Goal: Information Seeking & Learning: Learn about a topic

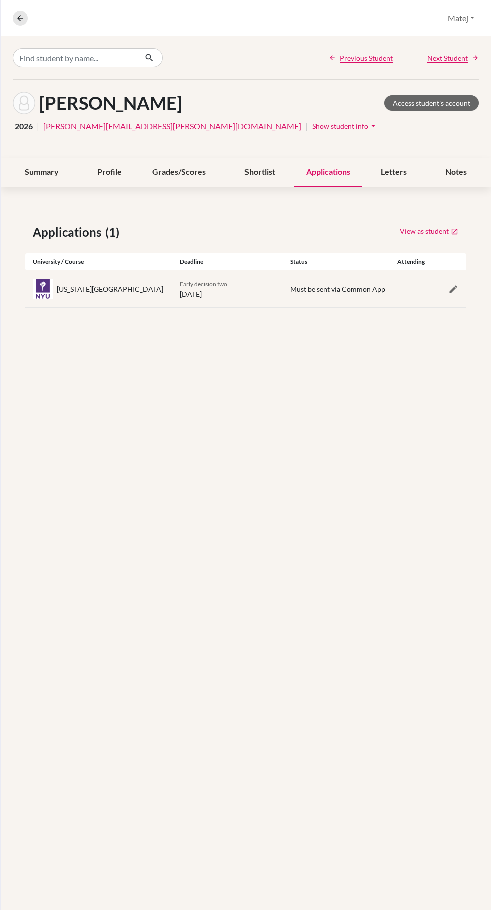
click at [114, 293] on div "[US_STATE][GEOGRAPHIC_DATA]" at bounding box center [110, 289] width 107 height 11
click at [72, 290] on div "[US_STATE][GEOGRAPHIC_DATA]" at bounding box center [110, 289] width 107 height 11
click at [329, 301] on div "[US_STATE][GEOGRAPHIC_DATA] Early decision two [DATE] Must be sent via Common A…" at bounding box center [245, 288] width 441 height 37
click at [433, 231] on link "View as student" at bounding box center [429, 231] width 60 height 16
click at [453, 289] on icon "button" at bounding box center [453, 289] width 10 height 10
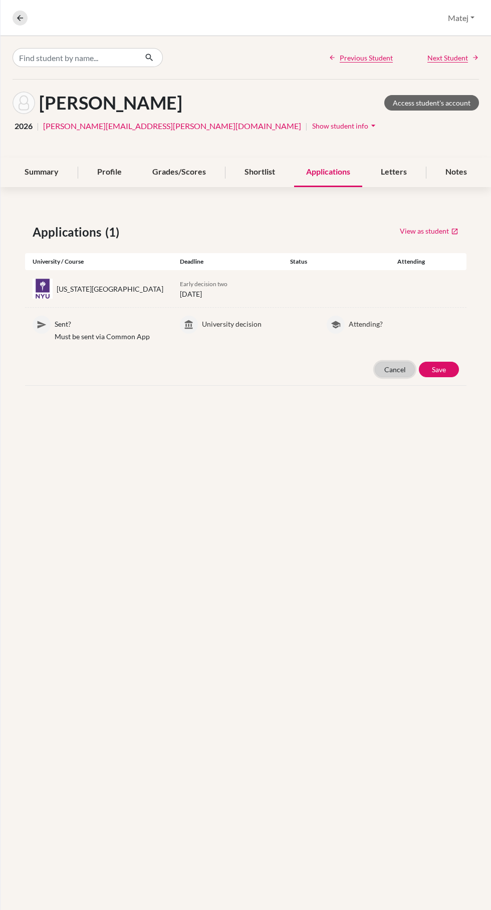
click at [383, 372] on button "Cancel" at bounding box center [394, 370] width 40 height 16
click at [319, 297] on div "New York University Early decision two 01 January 2026 Must be sent via Common …" at bounding box center [245, 288] width 441 height 37
click at [39, 171] on div "Summary" at bounding box center [42, 173] width 58 height 30
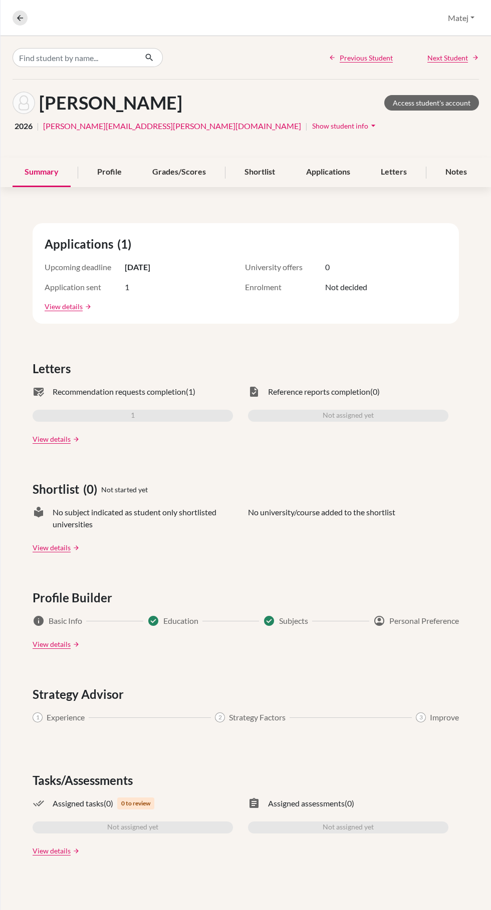
click at [88, 310] on link "arrow_forward" at bounding box center [87, 306] width 9 height 7
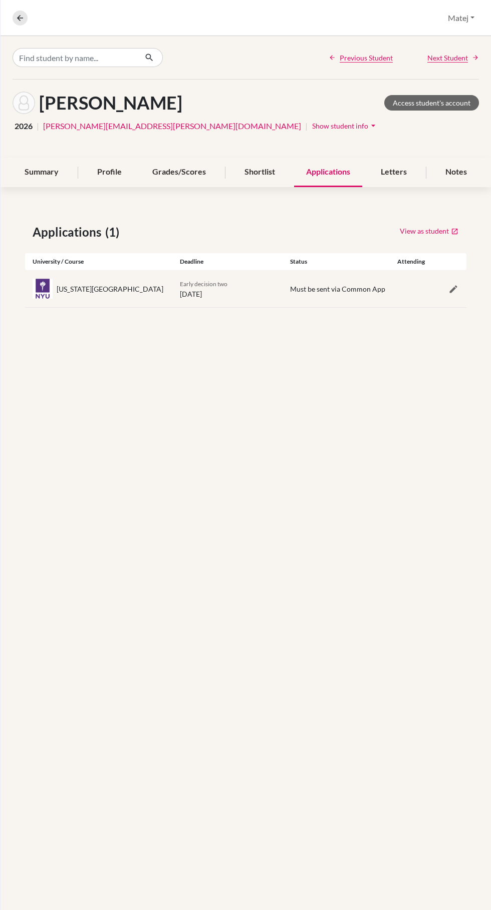
click at [101, 292] on div "[US_STATE][GEOGRAPHIC_DATA]" at bounding box center [110, 289] width 107 height 11
click at [198, 297] on div "Early decision two 01 January 2026" at bounding box center [227, 288] width 110 height 21
click at [324, 299] on div "New York University Early decision two 01 January 2026 Must be sent via Common …" at bounding box center [245, 288] width 441 height 37
click at [333, 292] on span "Must be sent via Common App" at bounding box center [337, 289] width 95 height 9
click at [20, 18] on icon at bounding box center [20, 18] width 9 height 9
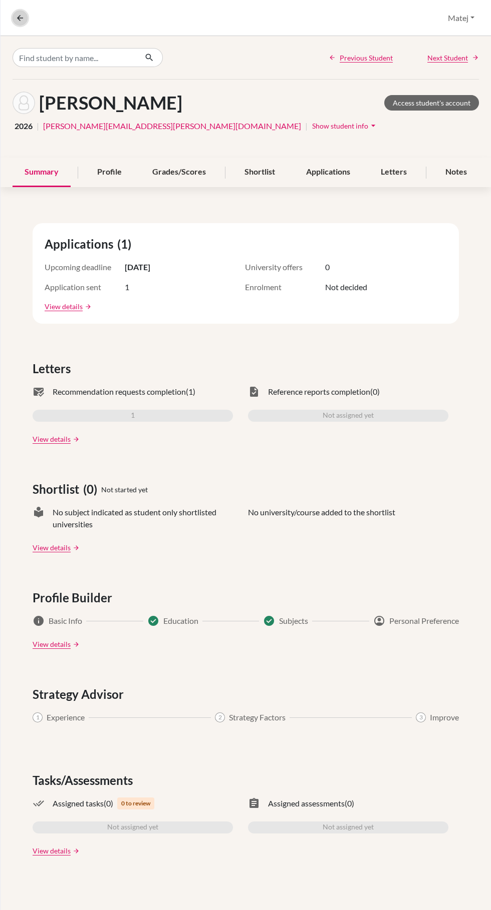
click at [21, 18] on icon at bounding box center [20, 18] width 9 height 9
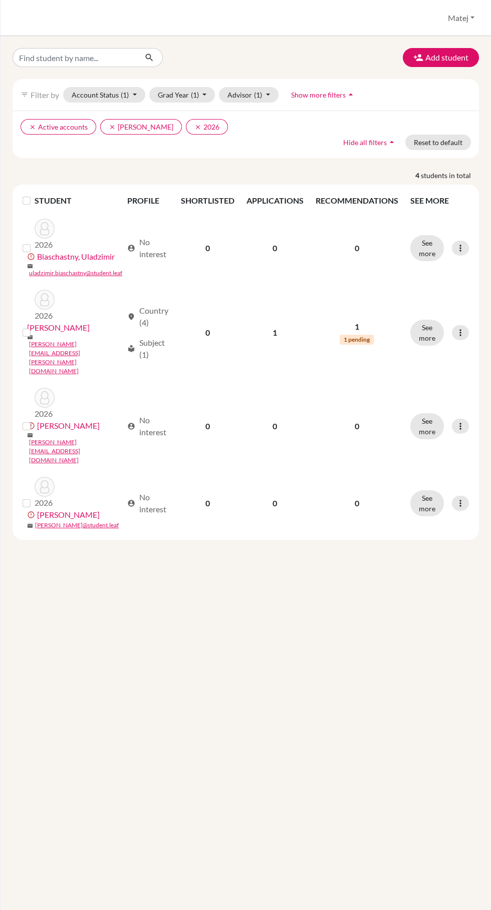
click at [48, 327] on link "[PERSON_NAME]" at bounding box center [58, 328] width 63 height 12
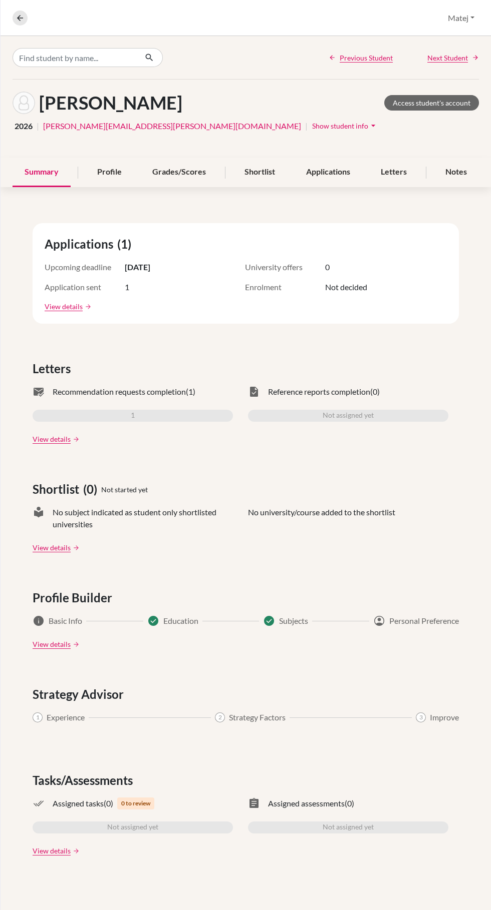
click at [74, 255] on div "Applications (1) Upcoming deadline [DATE] University offers 0 Application sent …" at bounding box center [246, 273] width 426 height 101
click at [54, 307] on link "View details" at bounding box center [64, 306] width 38 height 11
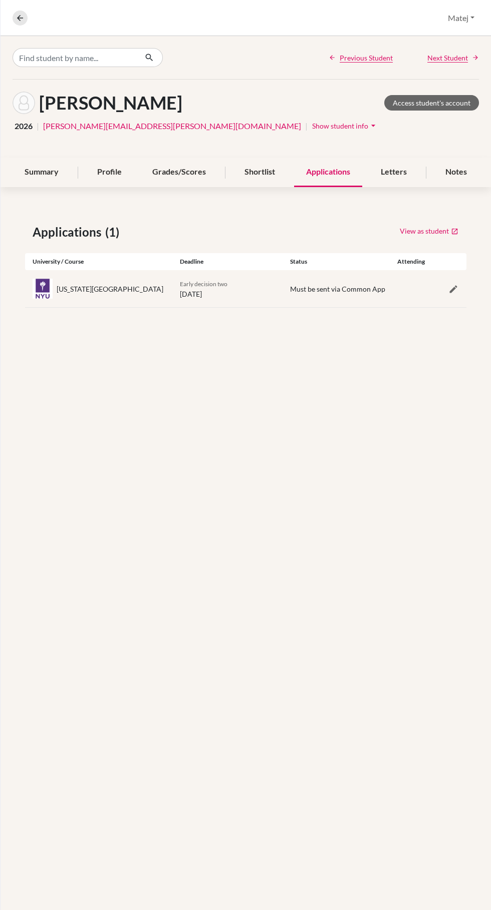
click at [387, 175] on div "Letters" at bounding box center [393, 173] width 50 height 30
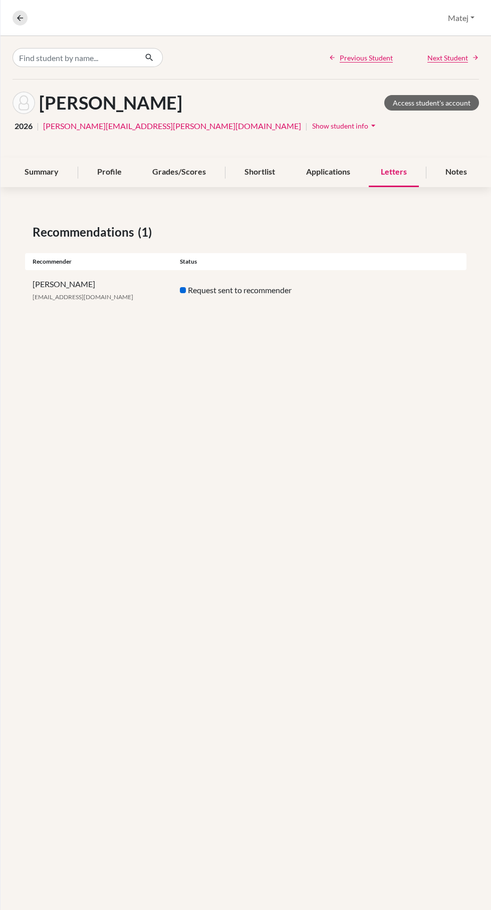
click at [54, 165] on div "Summary" at bounding box center [42, 173] width 58 height 30
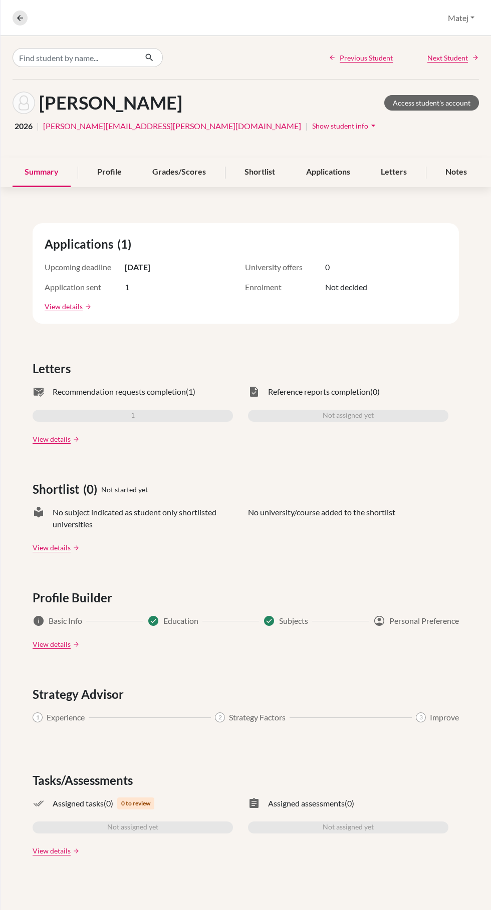
click at [312, 125] on span "Show student info" at bounding box center [340, 126] width 56 height 9
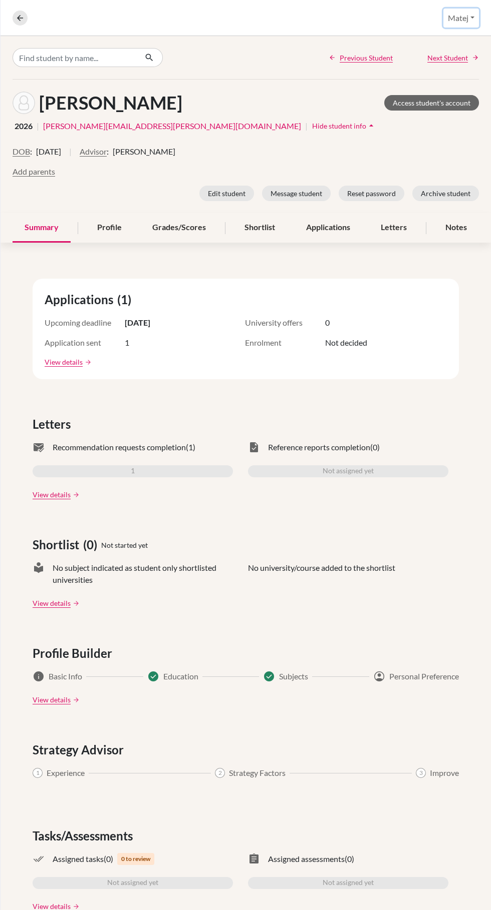
click at [456, 21] on button "Matej" at bounding box center [461, 18] width 36 height 19
click at [20, 18] on icon at bounding box center [20, 18] width 9 height 9
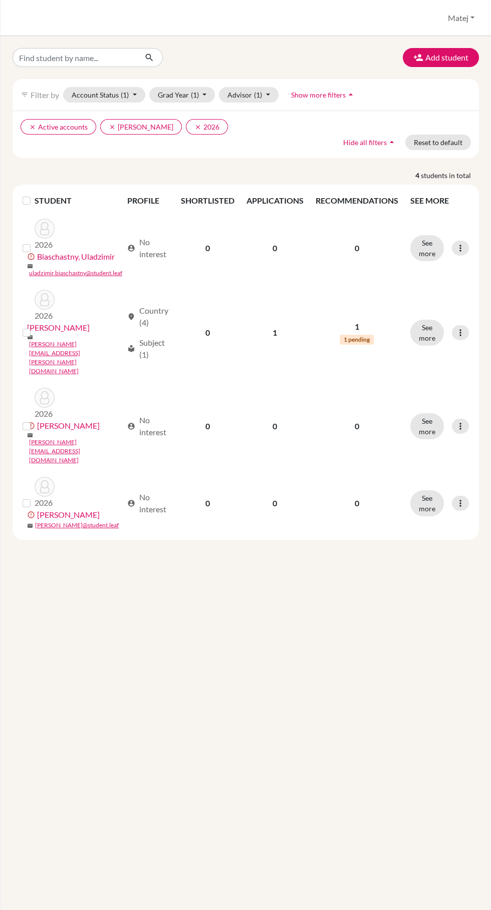
click at [60, 253] on link "Biaschastny, Uladzimir" at bounding box center [76, 257] width 78 height 12
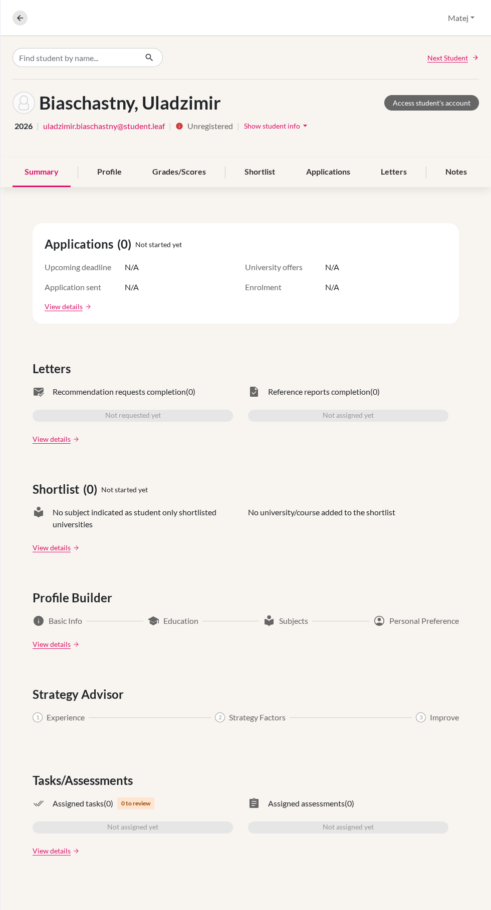
click at [60, 306] on link "View details" at bounding box center [64, 306] width 38 height 11
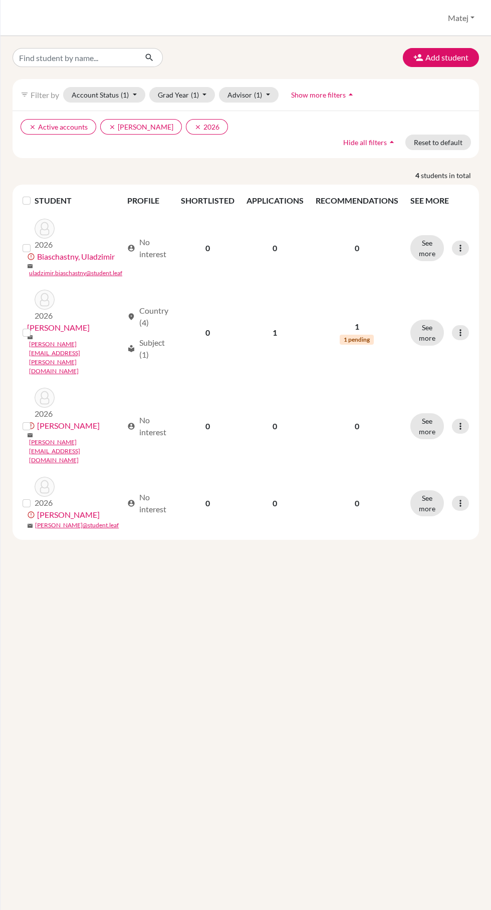
click at [58, 327] on link "[PERSON_NAME]" at bounding box center [58, 328] width 63 height 12
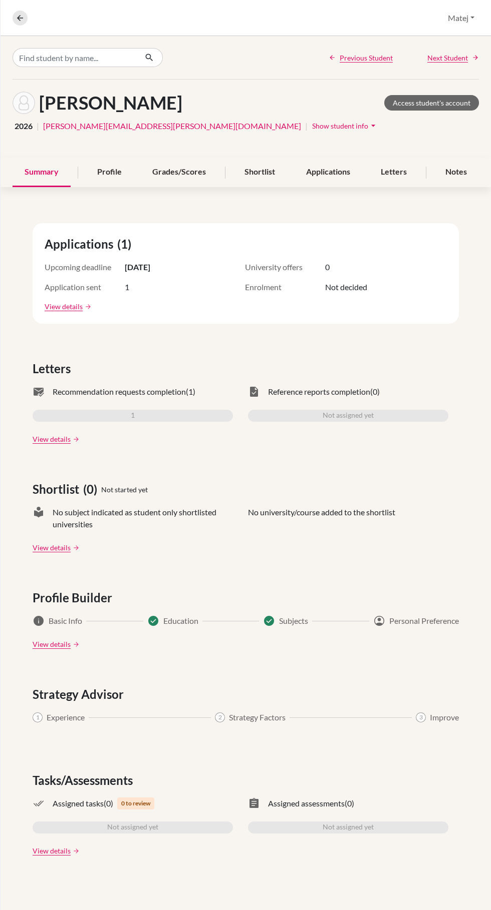
click at [48, 302] on link "View details" at bounding box center [64, 306] width 38 height 11
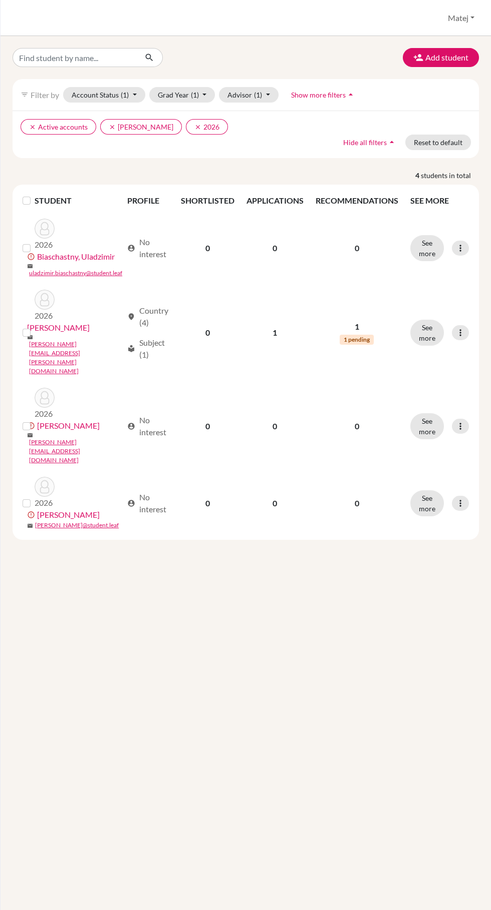
click at [57, 420] on link "[PERSON_NAME]" at bounding box center [68, 426] width 63 height 12
click at [59, 509] on link "[PERSON_NAME]" at bounding box center [68, 515] width 63 height 12
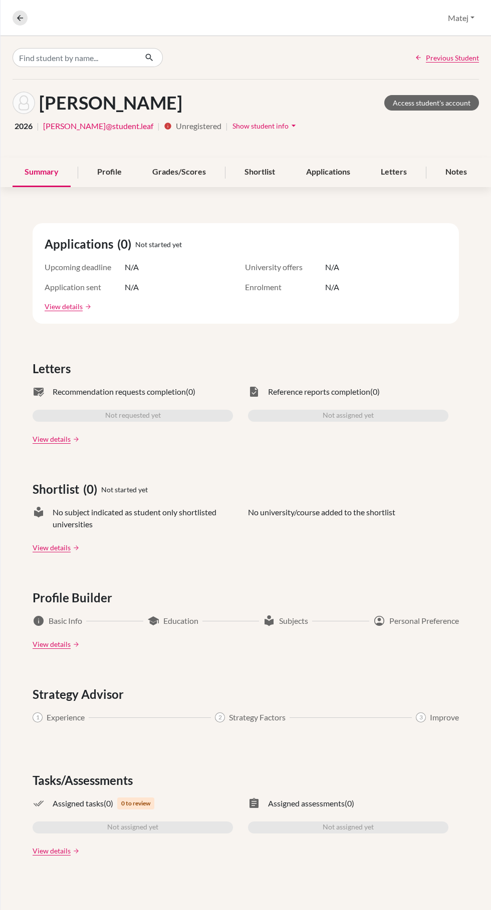
click at [338, 171] on div "Applications" at bounding box center [328, 173] width 68 height 30
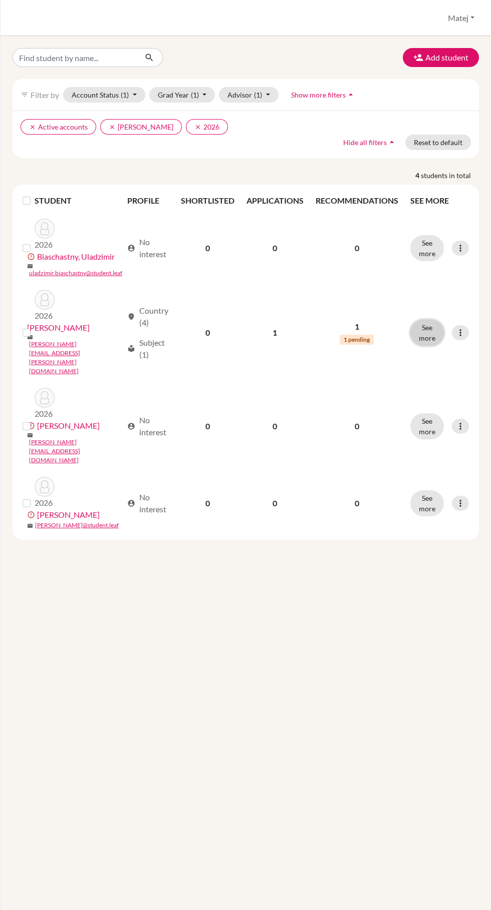
click at [411, 320] on button "See more" at bounding box center [427, 333] width 34 height 26
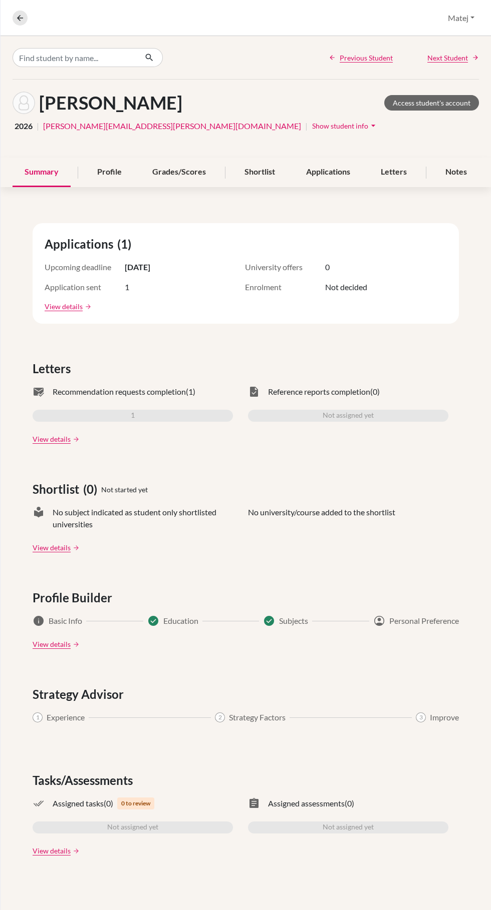
click at [88, 255] on div "Applications (1) Upcoming deadline [DATE] University offers 0 Application sent …" at bounding box center [246, 273] width 426 height 101
click at [62, 311] on link "View details" at bounding box center [64, 306] width 38 height 11
